Goal: Navigation & Orientation: Find specific page/section

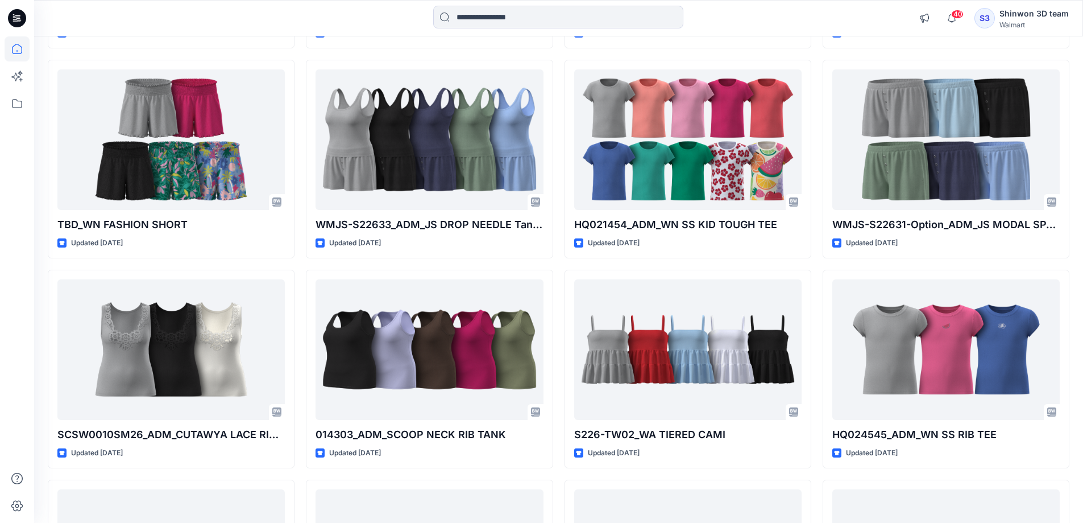
scroll to position [1929, 0]
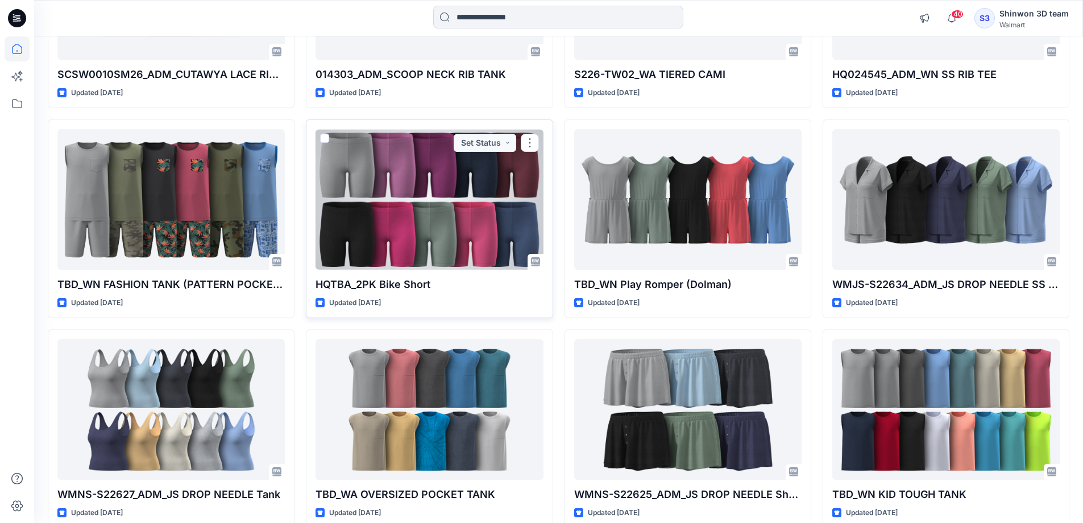
click at [416, 250] on div at bounding box center [429, 199] width 227 height 140
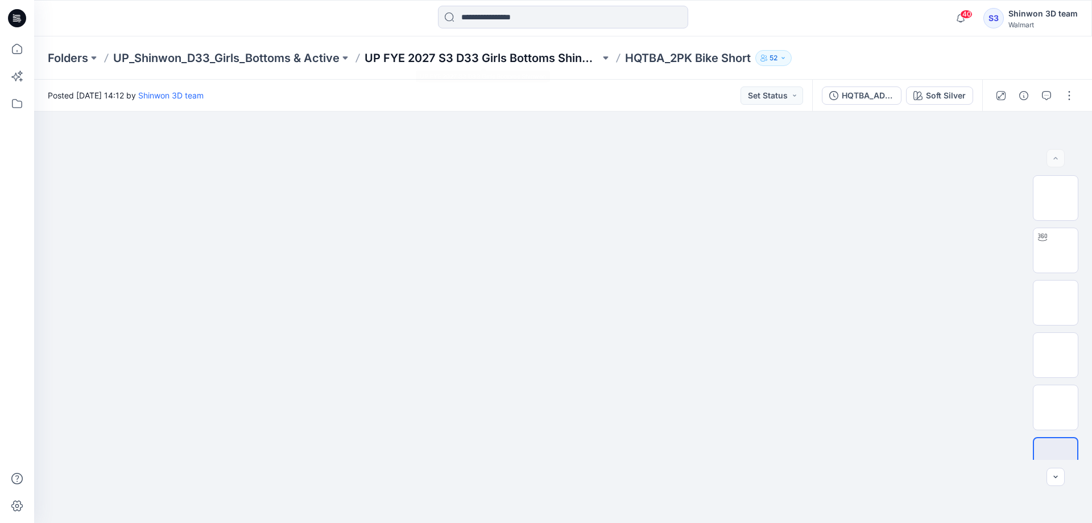
click at [462, 60] on p "UP FYE 2027 S3 D33 Girls Bottoms Shinwon" at bounding box center [481, 58] width 235 height 16
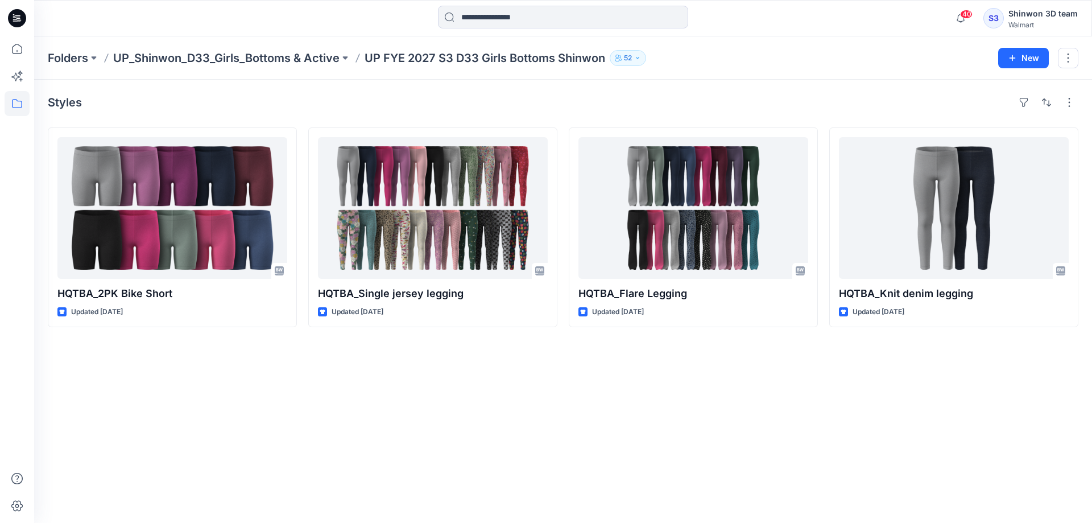
click at [559, 401] on div "Styles HQTBA_2PK Bike Short Updated [DATE] HQTBA_Single jersey legging Updated …" at bounding box center [563, 301] width 1058 height 443
click at [316, 56] on p "UP_Shinwon_D33_Girls_Bottoms & Active" at bounding box center [226, 58] width 226 height 16
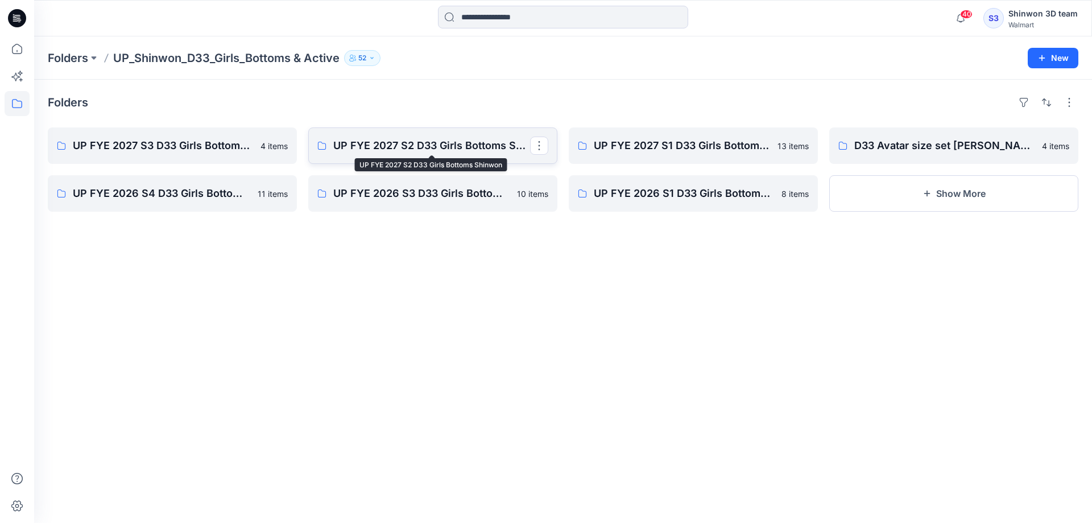
click at [446, 144] on p "UP FYE 2027 S2 D33 Girls Bottoms Shinwon" at bounding box center [431, 146] width 197 height 16
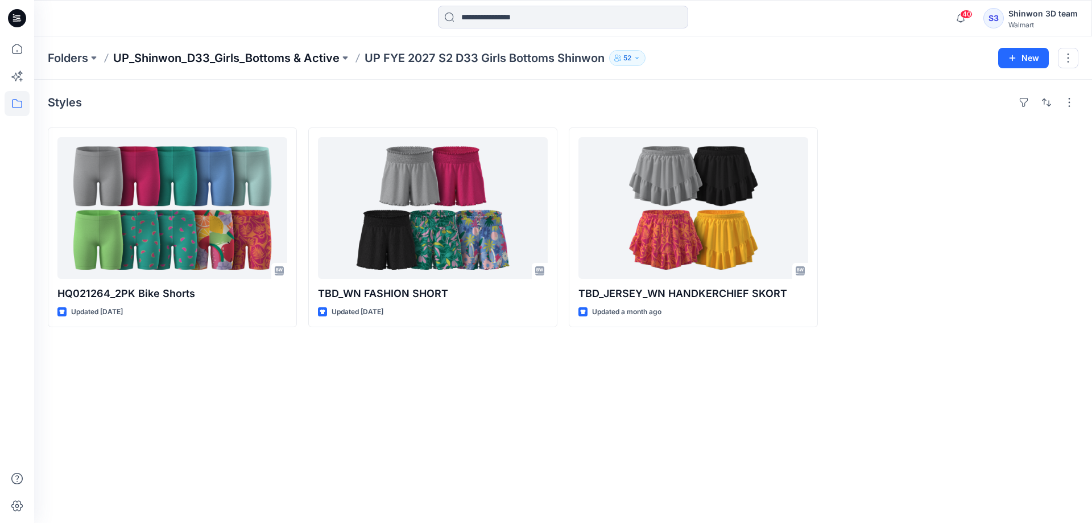
click at [266, 60] on p "UP_Shinwon_D33_Girls_Bottoms & Active" at bounding box center [226, 58] width 226 height 16
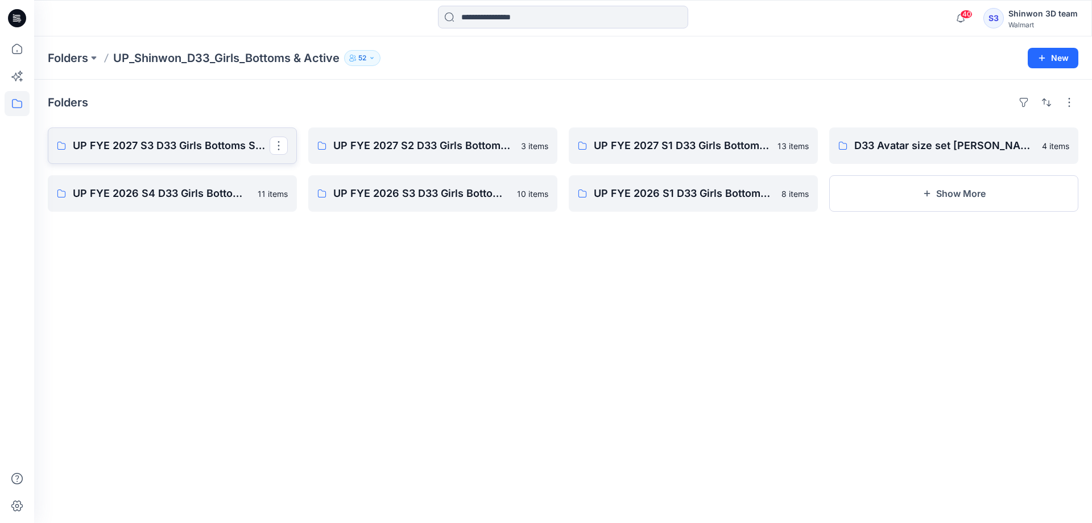
click at [150, 155] on link "UP FYE 2027 S3 D33 Girls Bottoms Shinwon" at bounding box center [172, 145] width 249 height 36
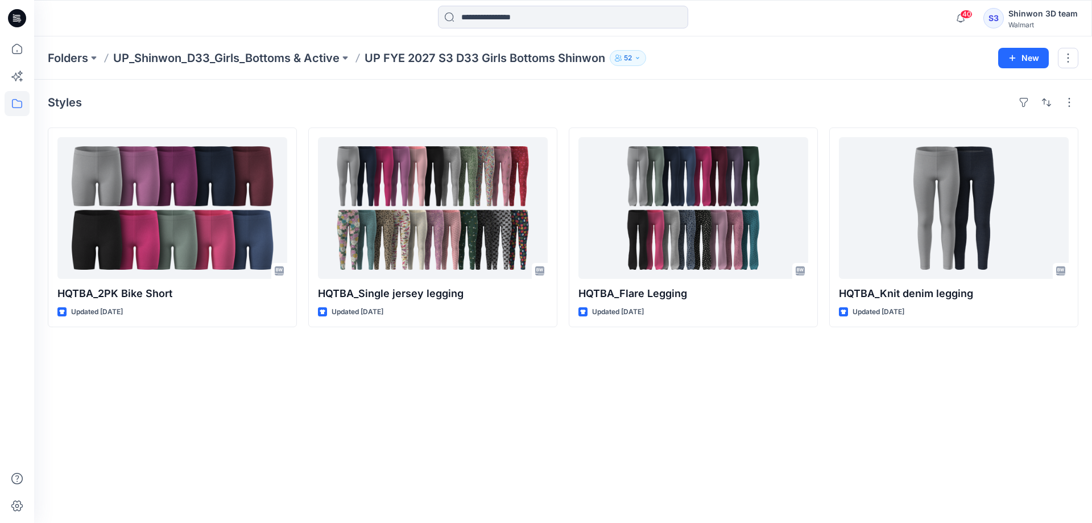
click at [654, 396] on div "Styles HQTBA_2PK Bike Short Updated [DATE] HQTBA_Single jersey legging Updated …" at bounding box center [563, 301] width 1058 height 443
click at [239, 57] on p "UP_Shinwon_D33_Girls_Bottoms & Active" at bounding box center [226, 58] width 226 height 16
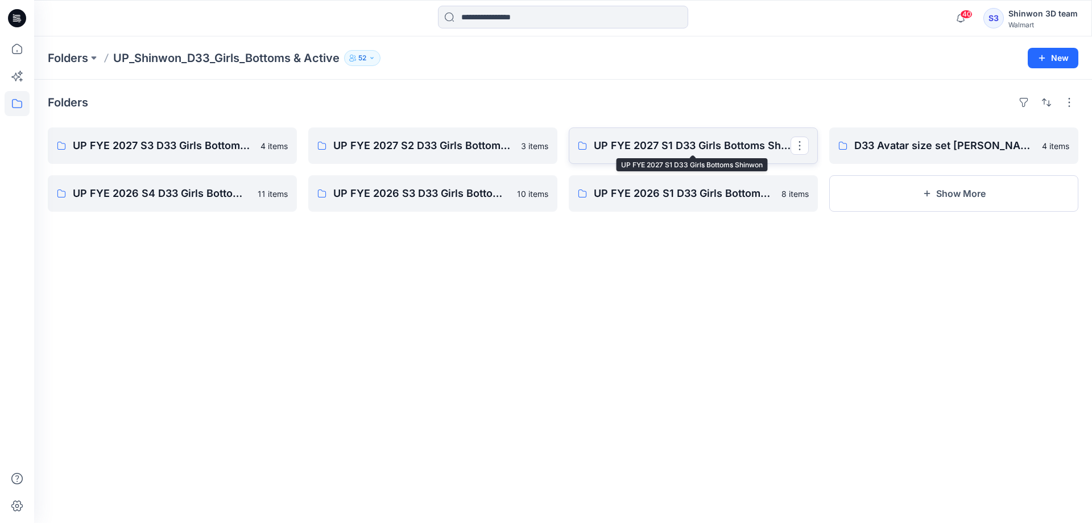
click at [675, 144] on p "UP FYE 2027 S1 D33 Girls Bottoms Shinwon" at bounding box center [692, 146] width 197 height 16
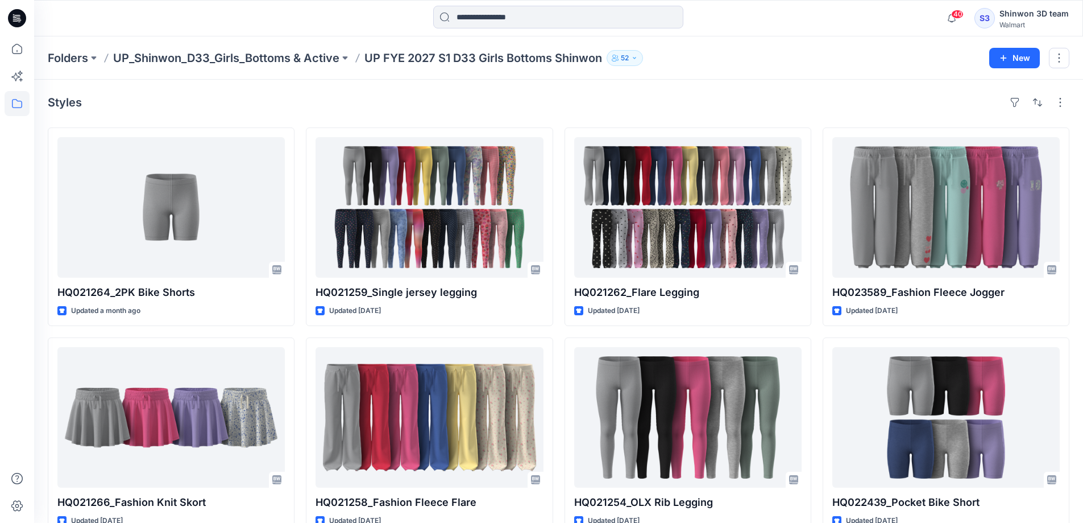
click at [319, 60] on p "UP_Shinwon_D33_Girls_Bottoms & Active" at bounding box center [226, 58] width 226 height 16
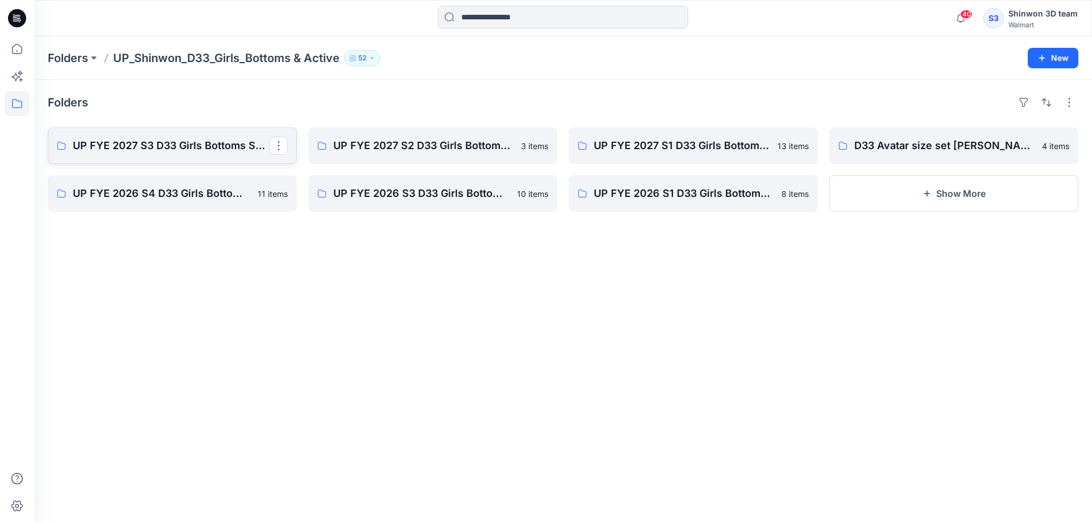
click at [139, 148] on p "UP FYE 2027 S3 D33 Girls Bottoms Shinwon" at bounding box center [171, 146] width 197 height 16
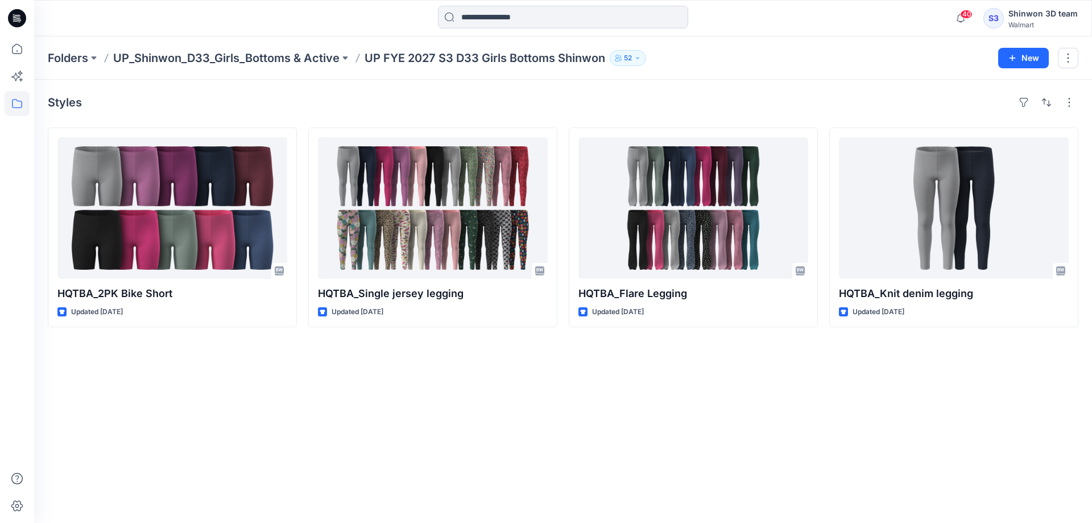
click at [562, 416] on div "Styles HQTBA_2PK Bike Short Updated [DATE] HQTBA_Single jersey legging Updated …" at bounding box center [563, 301] width 1058 height 443
click at [660, 392] on div "Styles HQTBA_2PK Bike Short Updated [DATE] HQTBA_Single jersey legging Updated …" at bounding box center [563, 301] width 1058 height 443
